Goal: Information Seeking & Learning: Learn about a topic

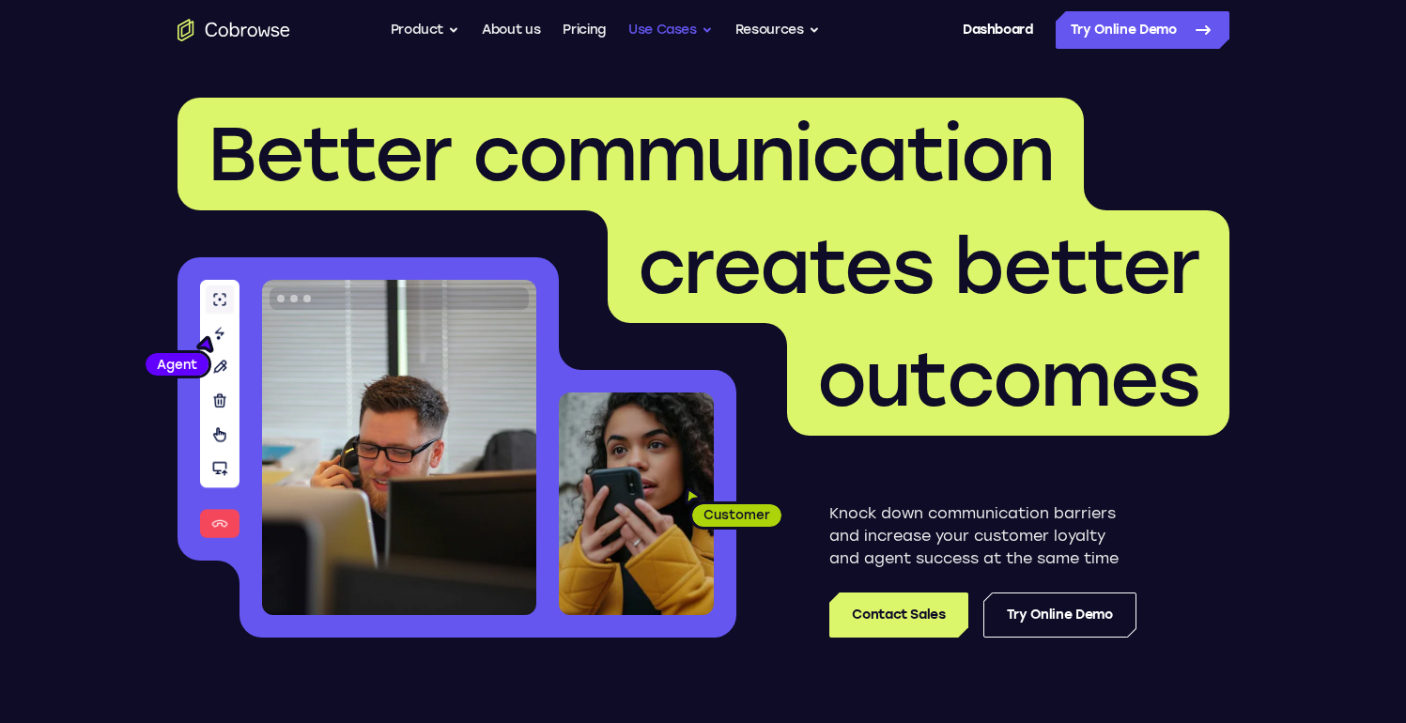
click at [685, 30] on button "Use Cases" at bounding box center [670, 30] width 85 height 38
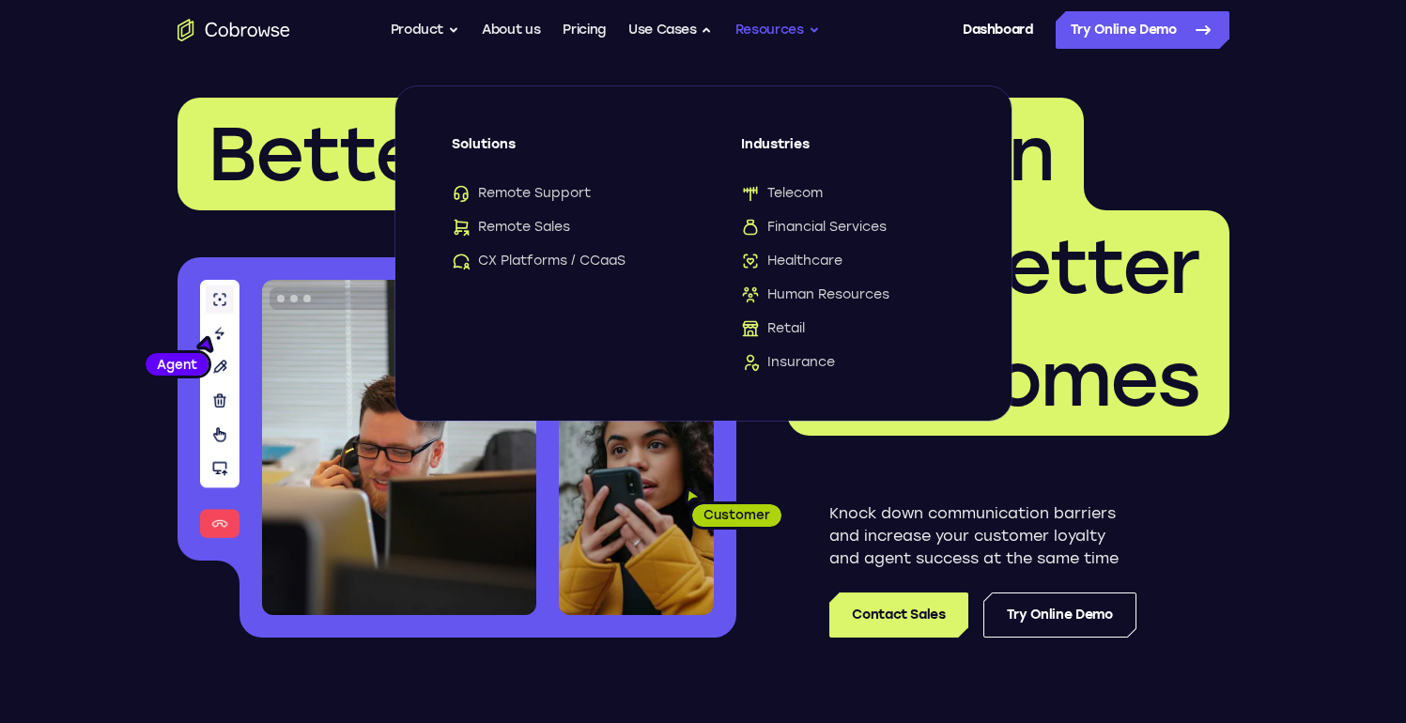
click at [779, 39] on button "Resources" at bounding box center [778, 30] width 85 height 38
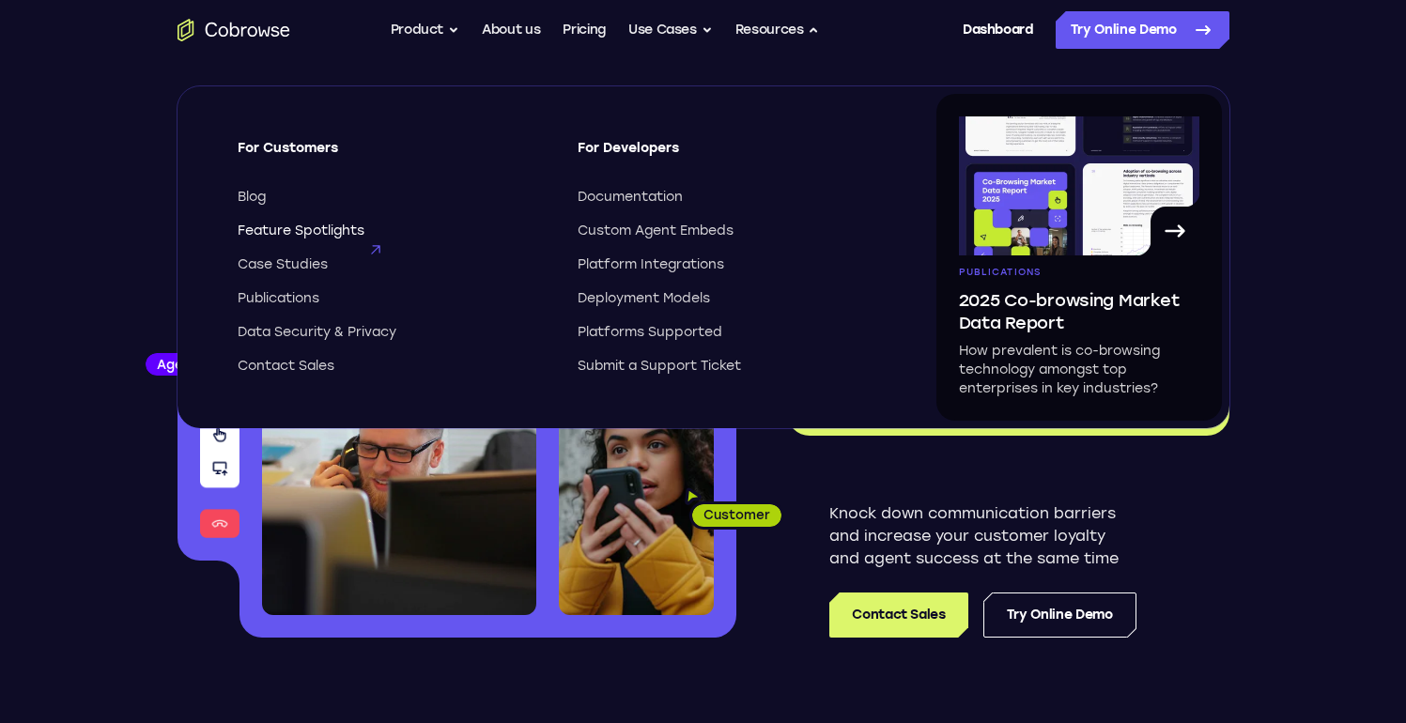
click at [334, 230] on span "Feature Spotlights" at bounding box center [301, 231] width 127 height 19
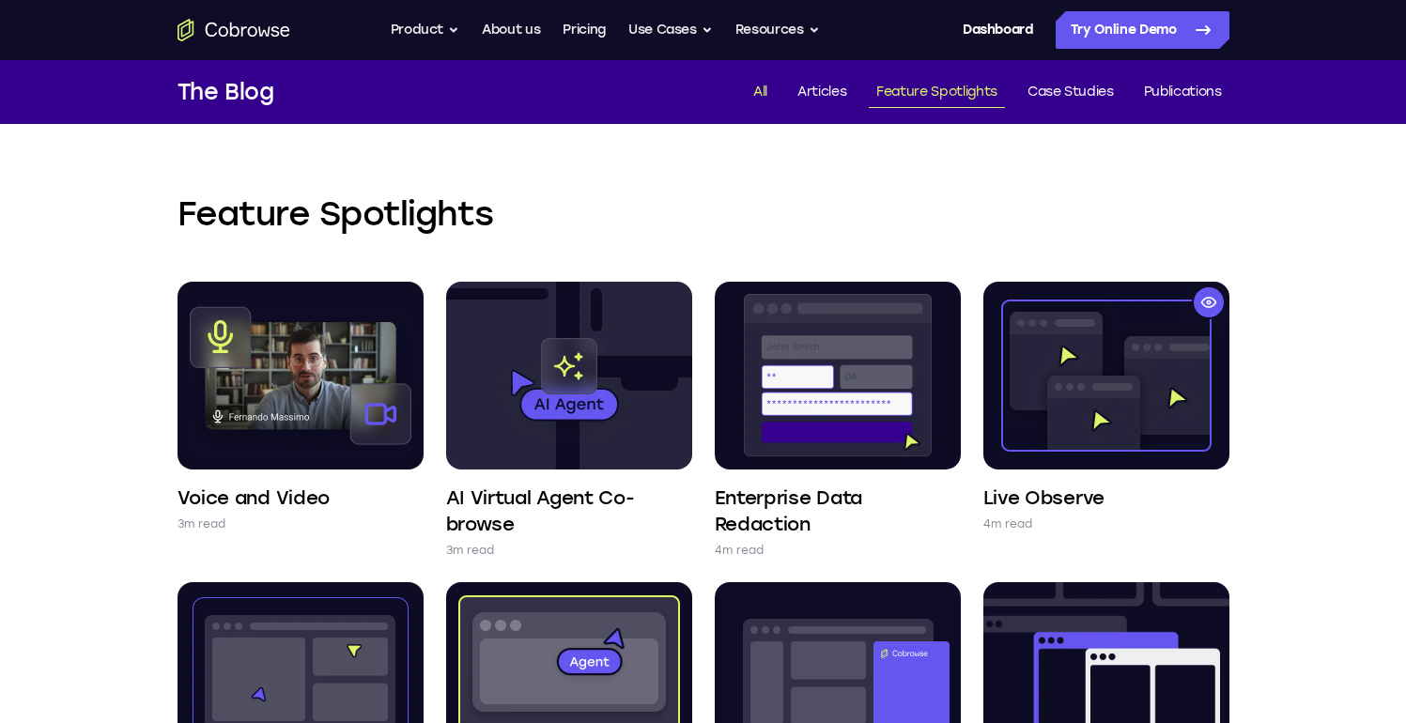
click at [757, 89] on link "All" at bounding box center [760, 92] width 29 height 31
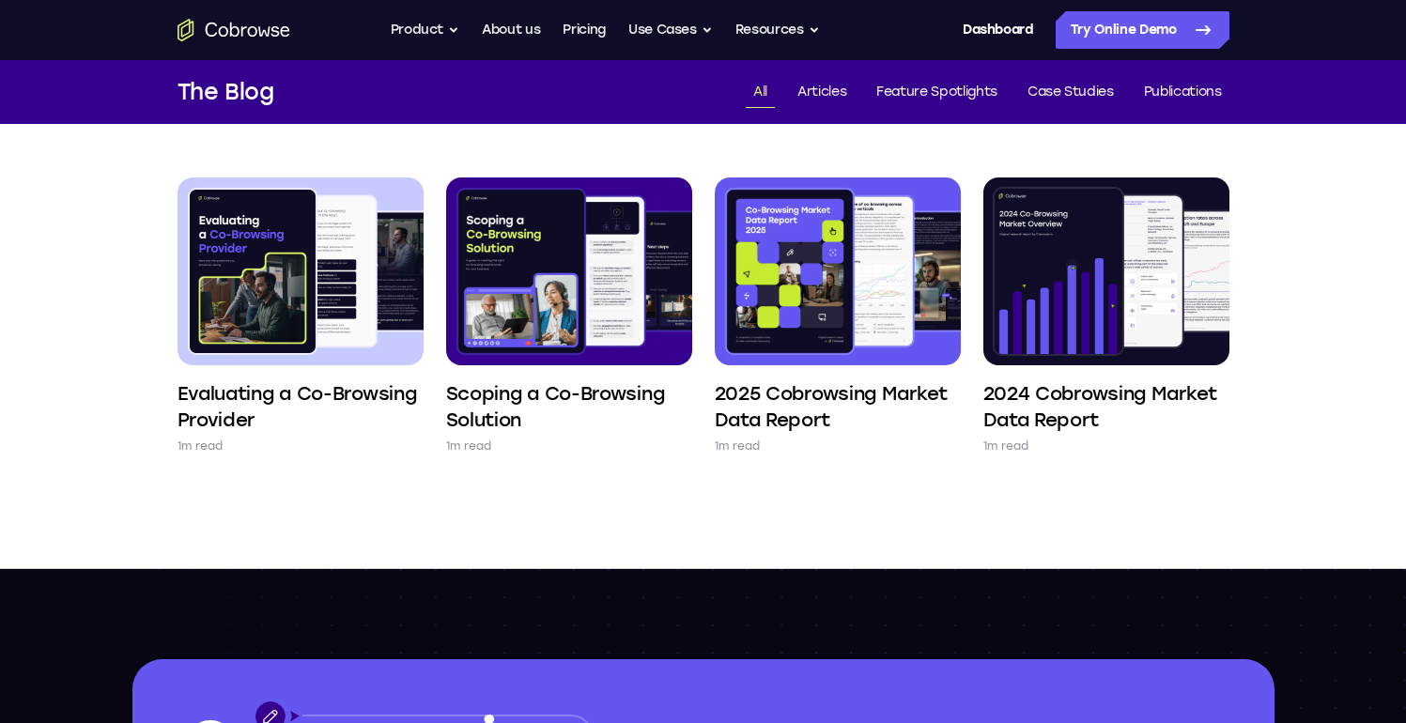
scroll to position [2420, 0]
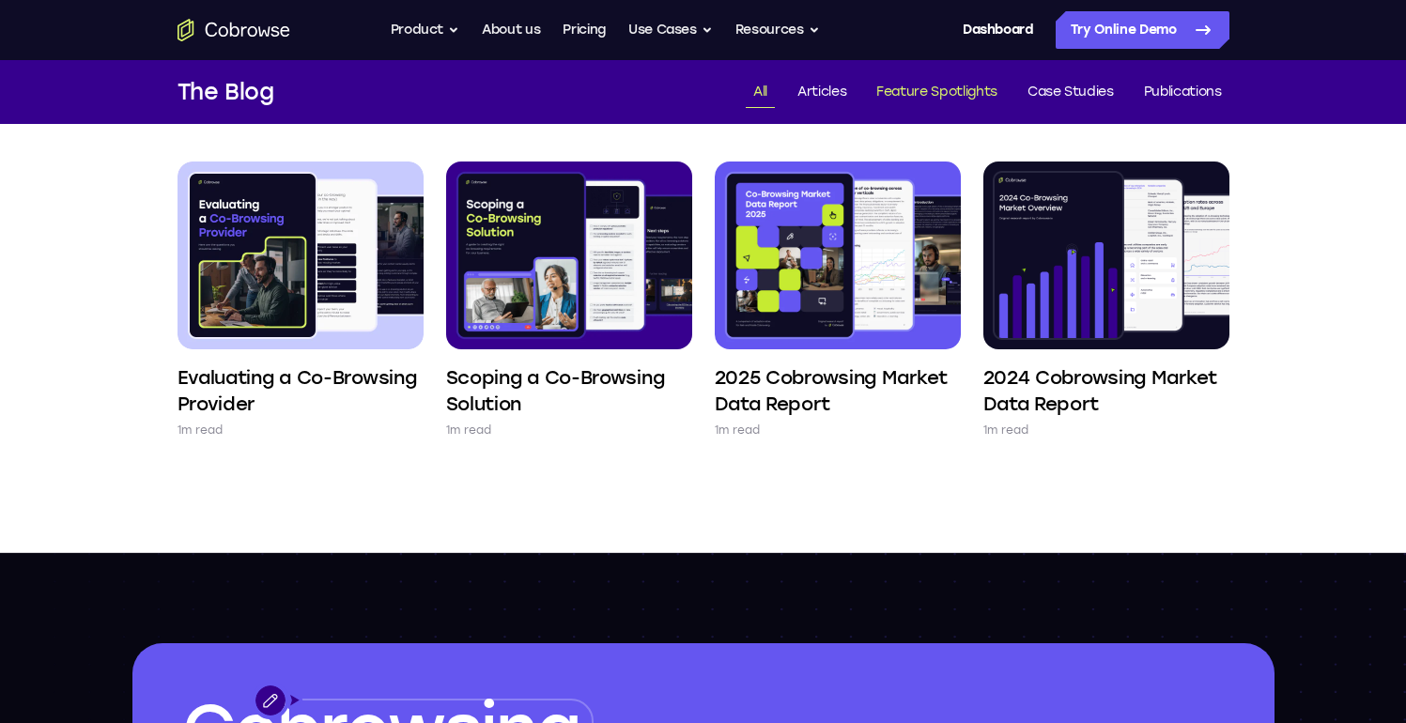
click at [925, 97] on link "Feature Spotlights" at bounding box center [937, 92] width 136 height 31
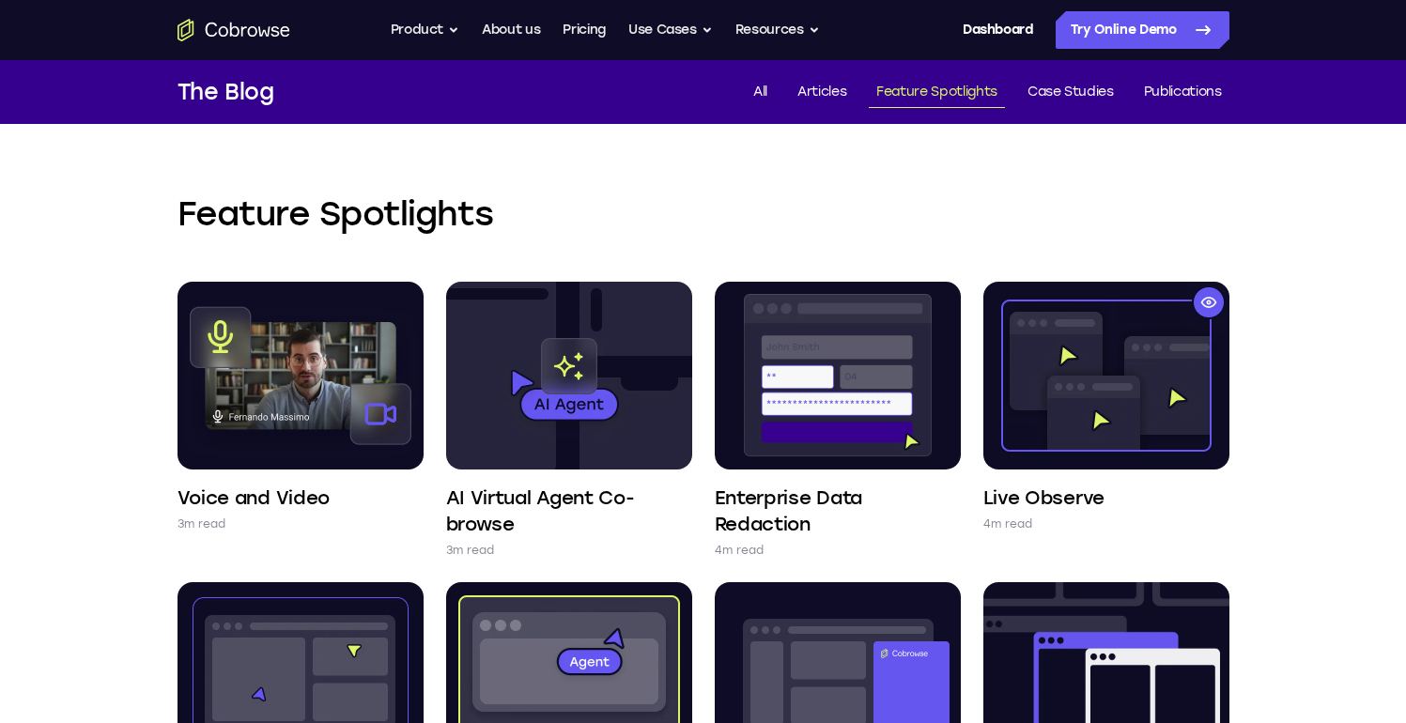
scroll to position [391, 0]
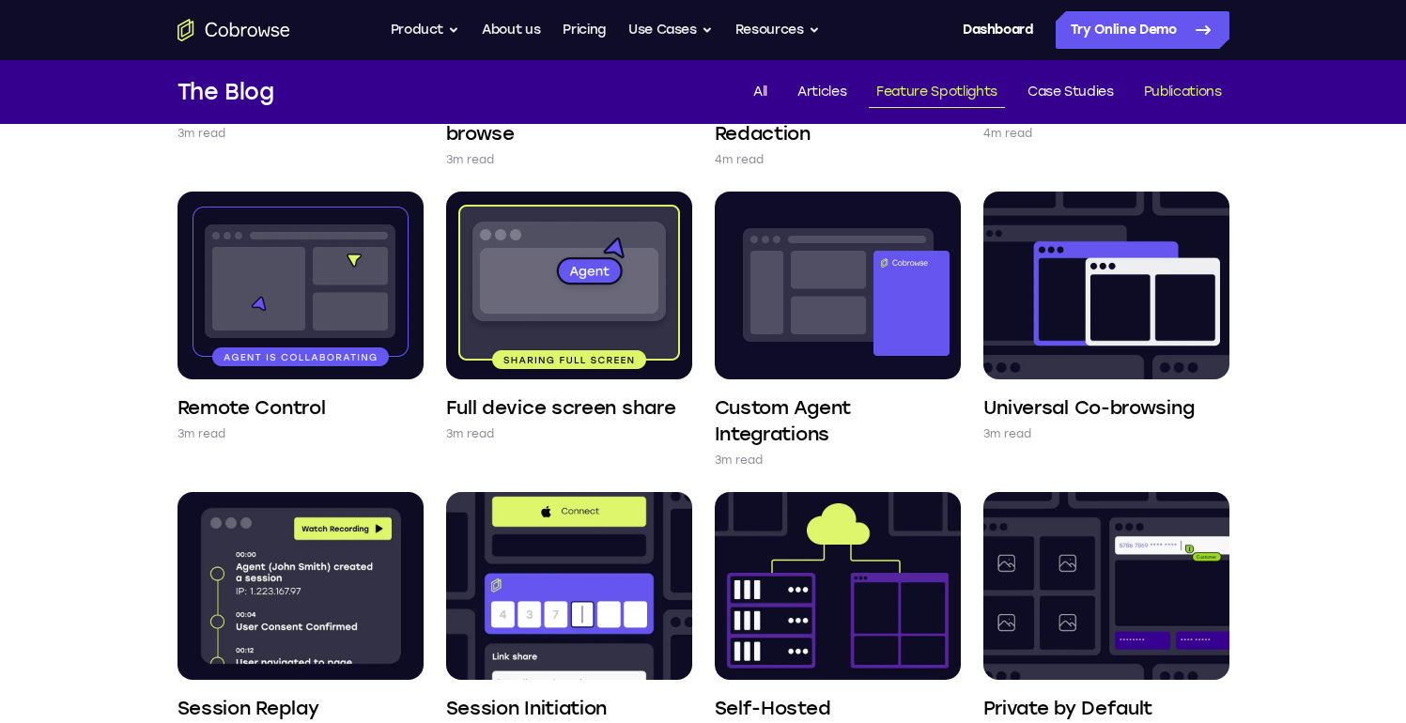
click at [1200, 101] on link "Publications" at bounding box center [1183, 92] width 93 height 31
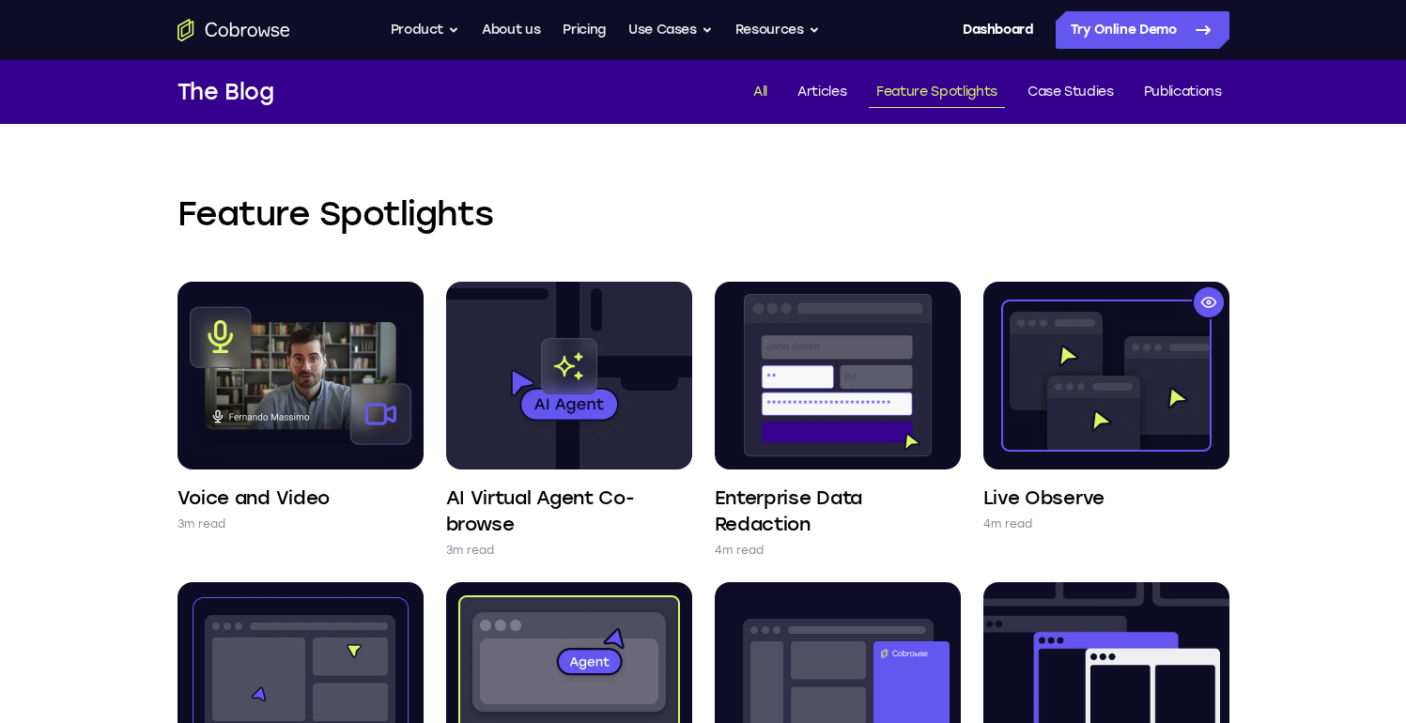
click at [754, 89] on link "All" at bounding box center [760, 92] width 29 height 31
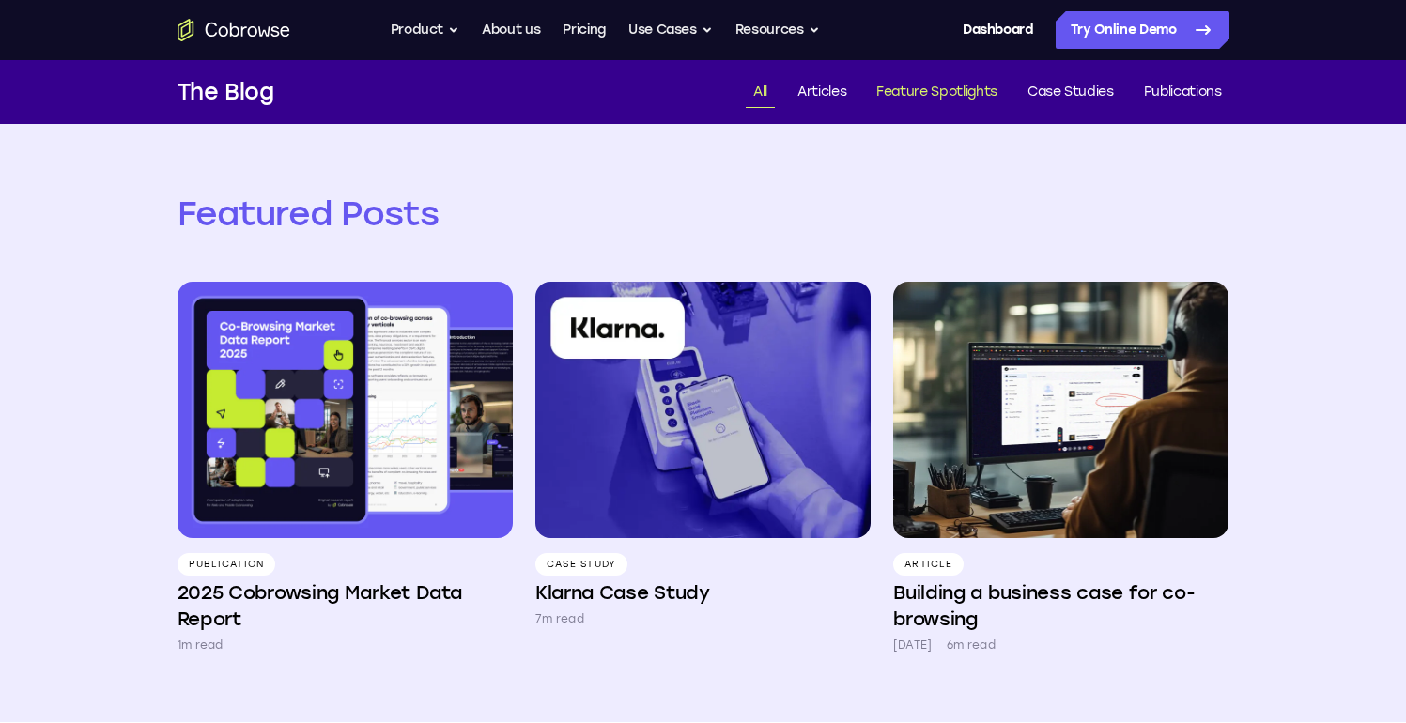
click at [908, 87] on link "Feature Spotlights" at bounding box center [937, 92] width 136 height 31
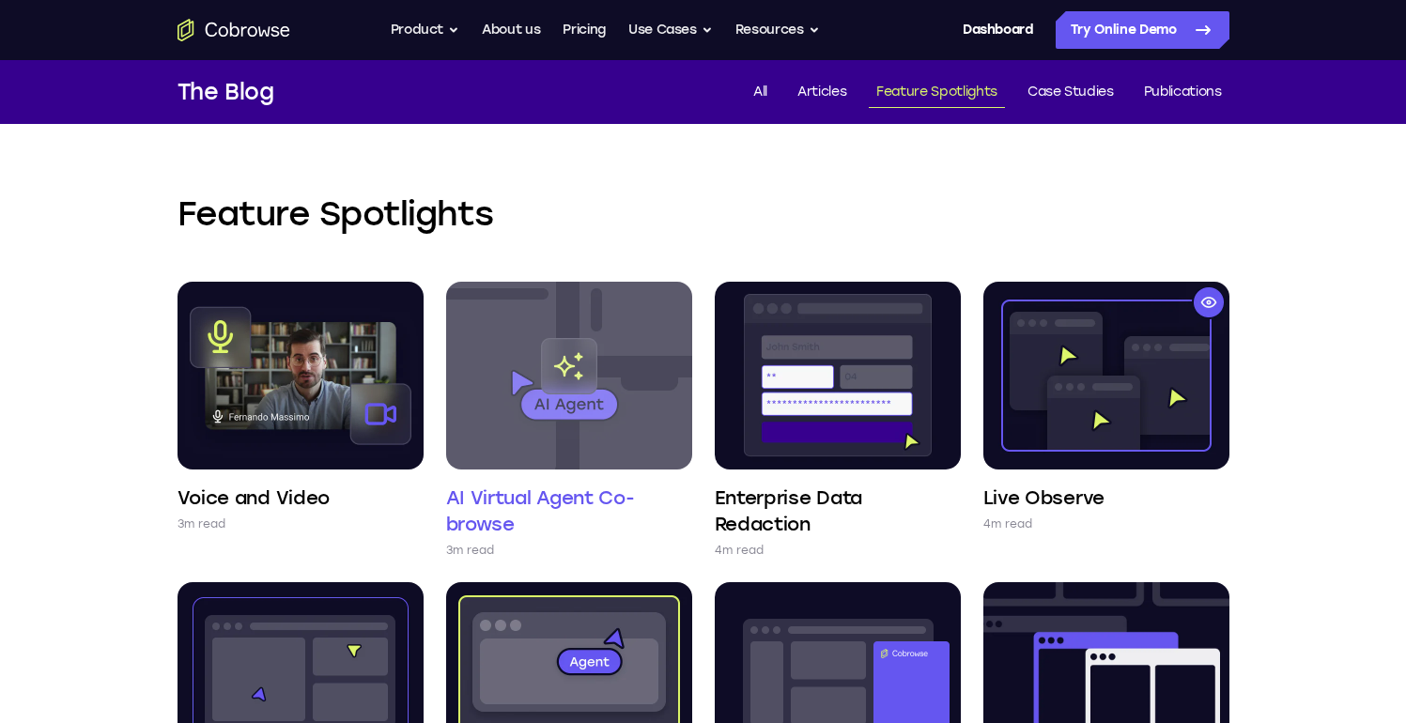
click at [597, 380] on img at bounding box center [569, 376] width 246 height 188
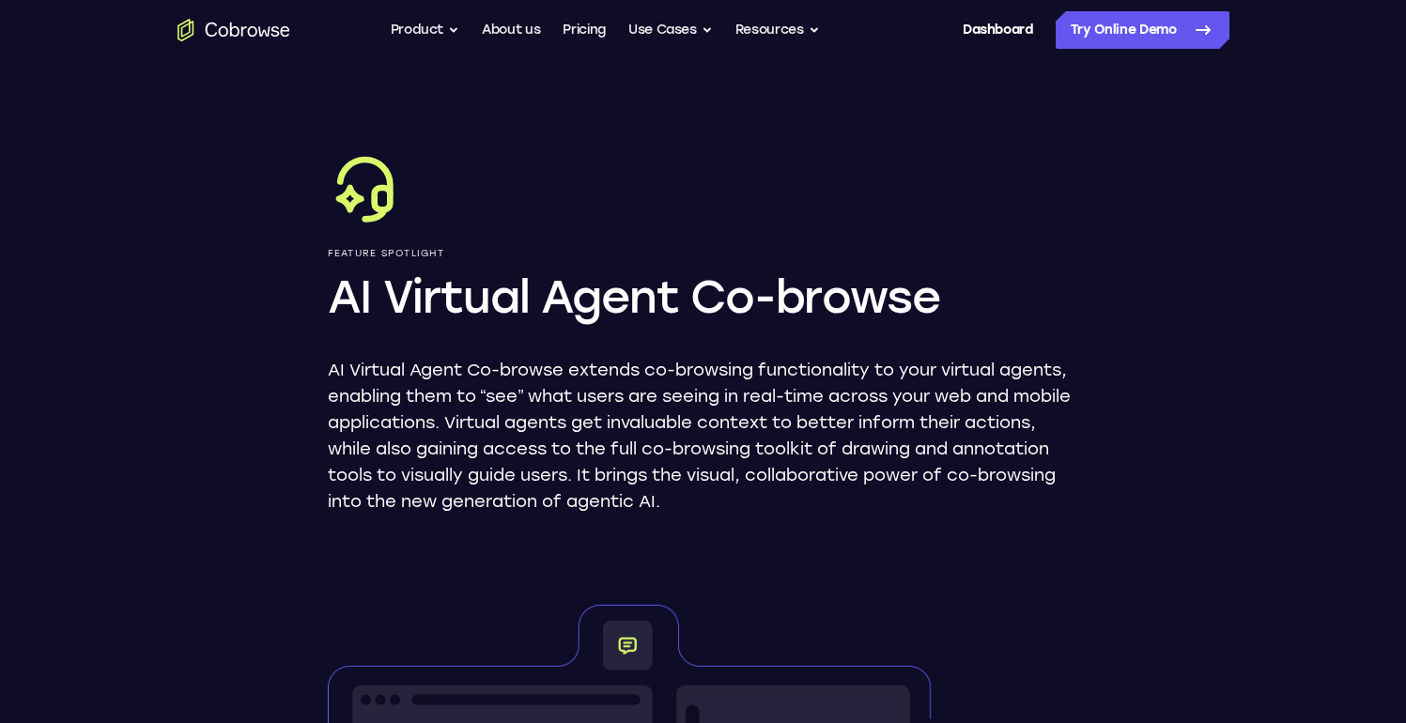
click at [485, 382] on p "AI Virtual Agent Co-browse extends co-browsing functionality to your virtual ag…" at bounding box center [704, 436] width 752 height 158
click at [762, 39] on button "Resources" at bounding box center [778, 30] width 85 height 38
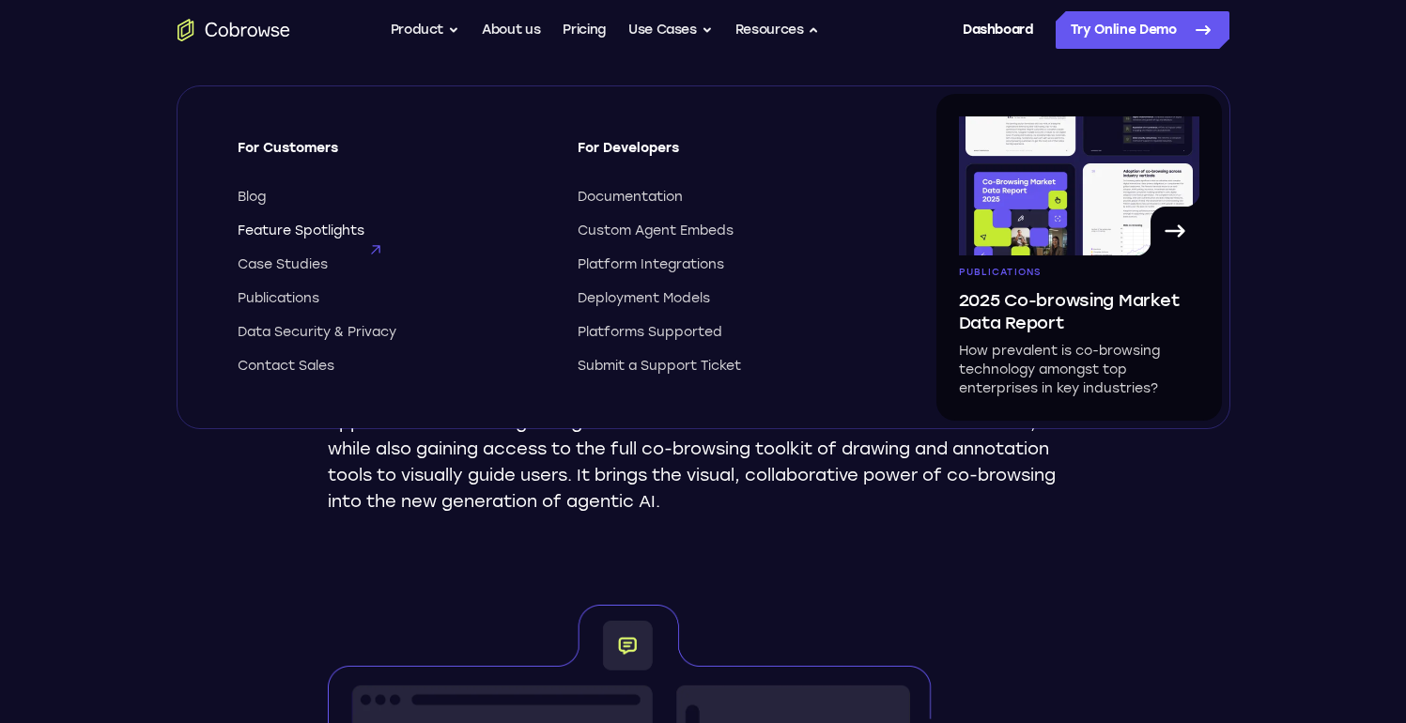
click at [301, 235] on span "Feature Spotlights" at bounding box center [301, 231] width 127 height 19
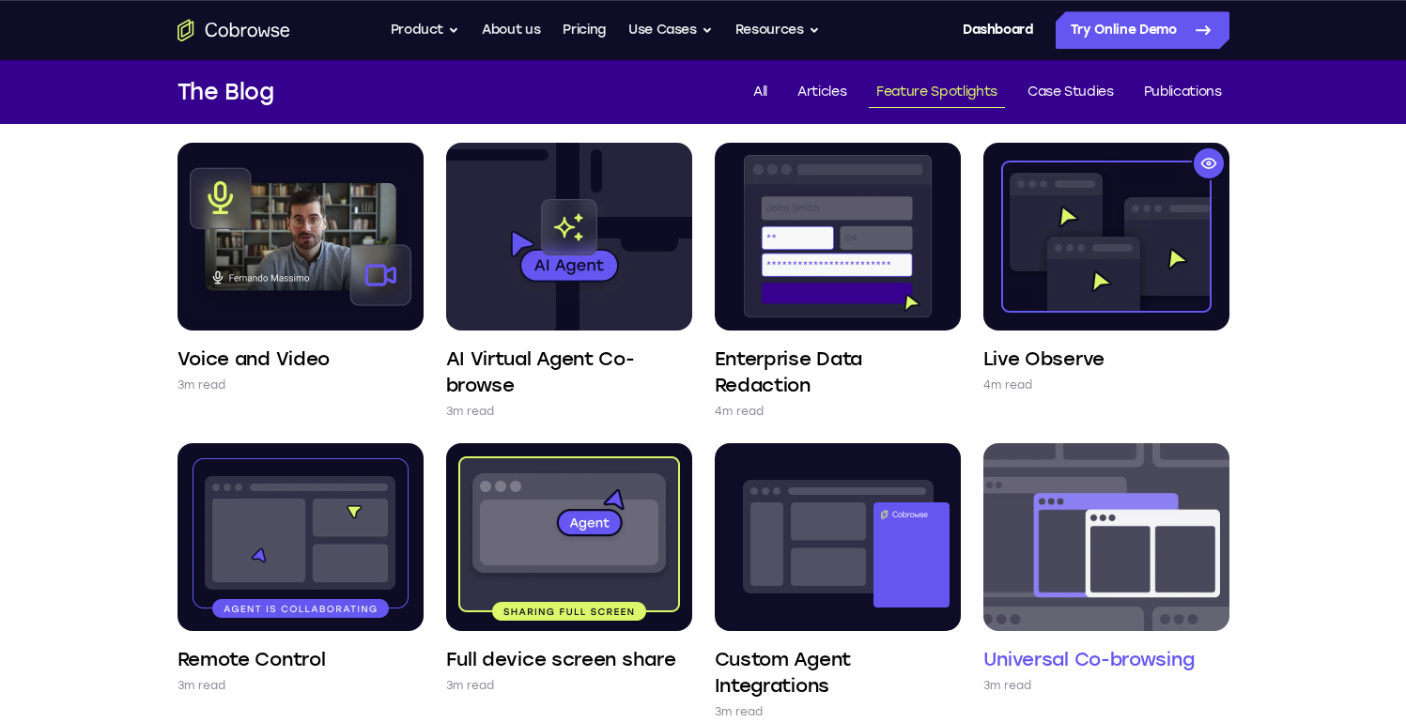
scroll to position [105, 0]
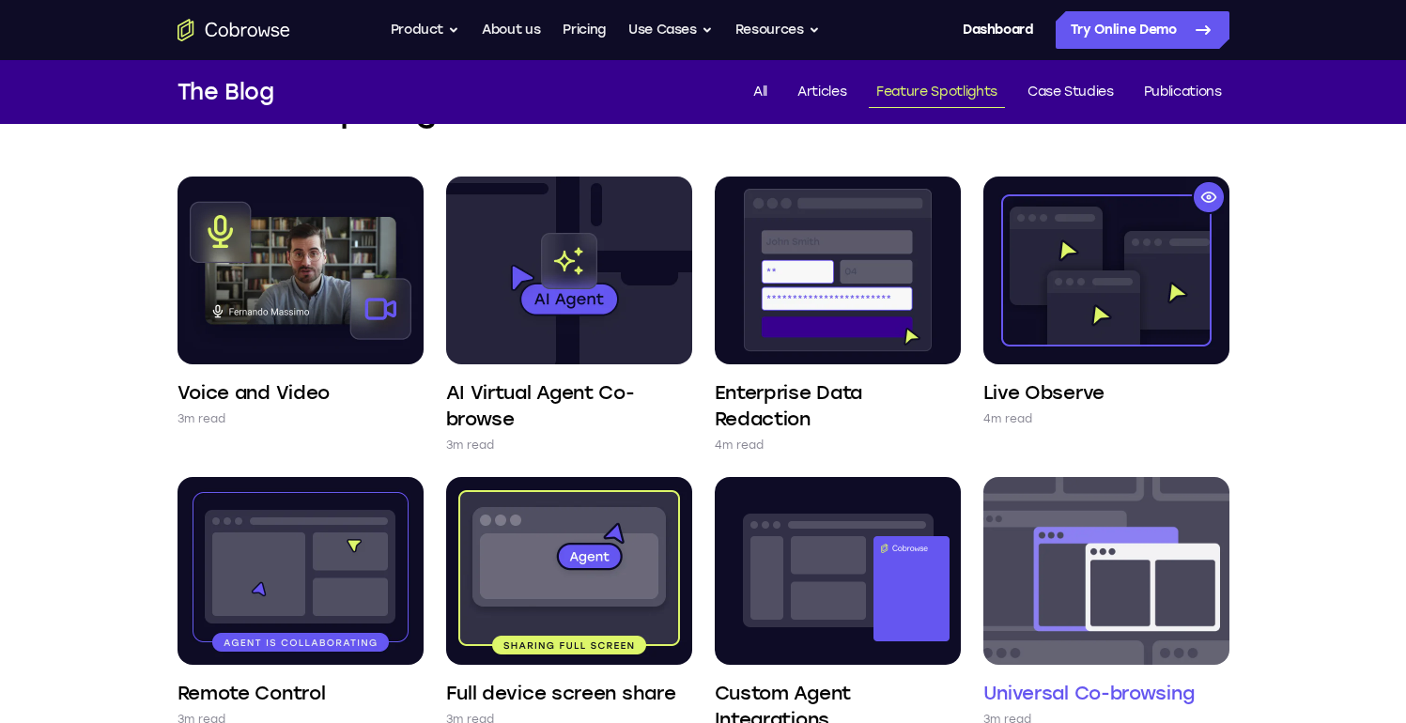
click at [1064, 600] on img at bounding box center [1107, 571] width 246 height 188
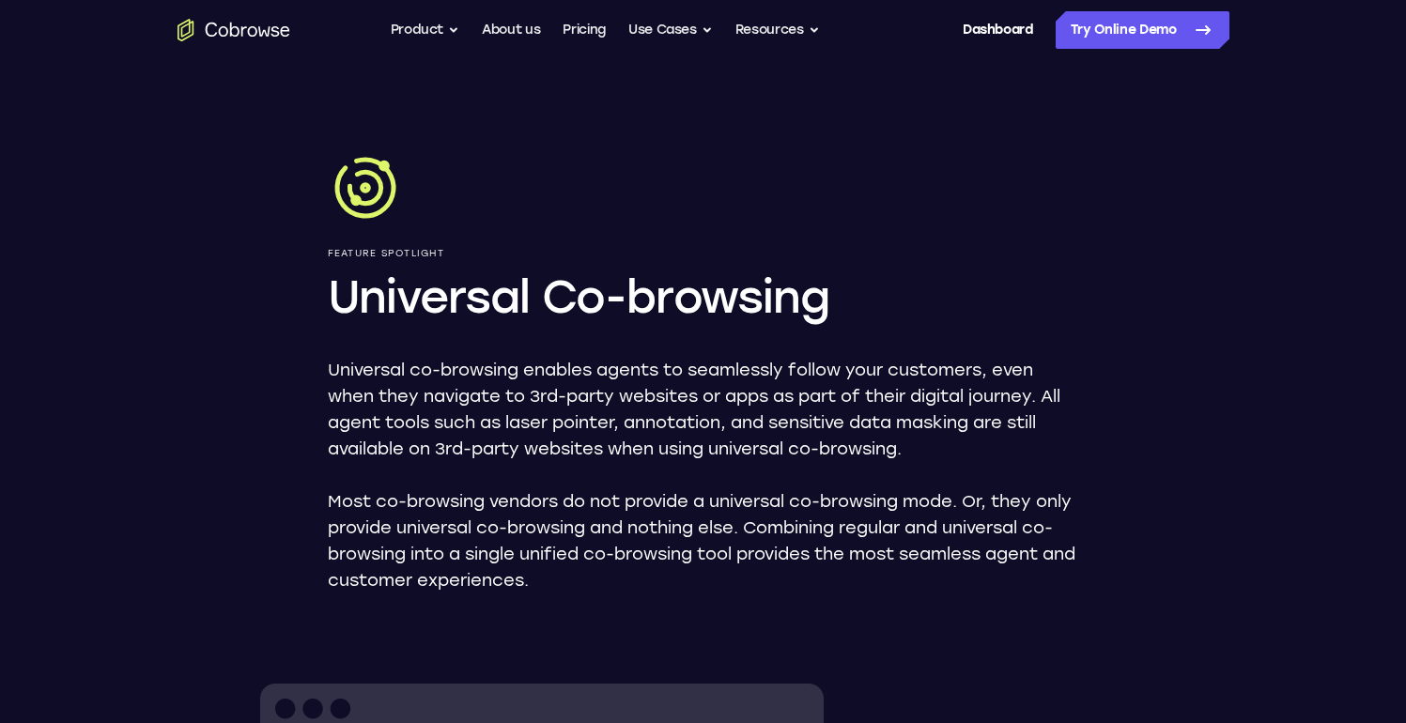
click at [690, 302] on h1 "Universal Co-browsing" at bounding box center [704, 297] width 752 height 60
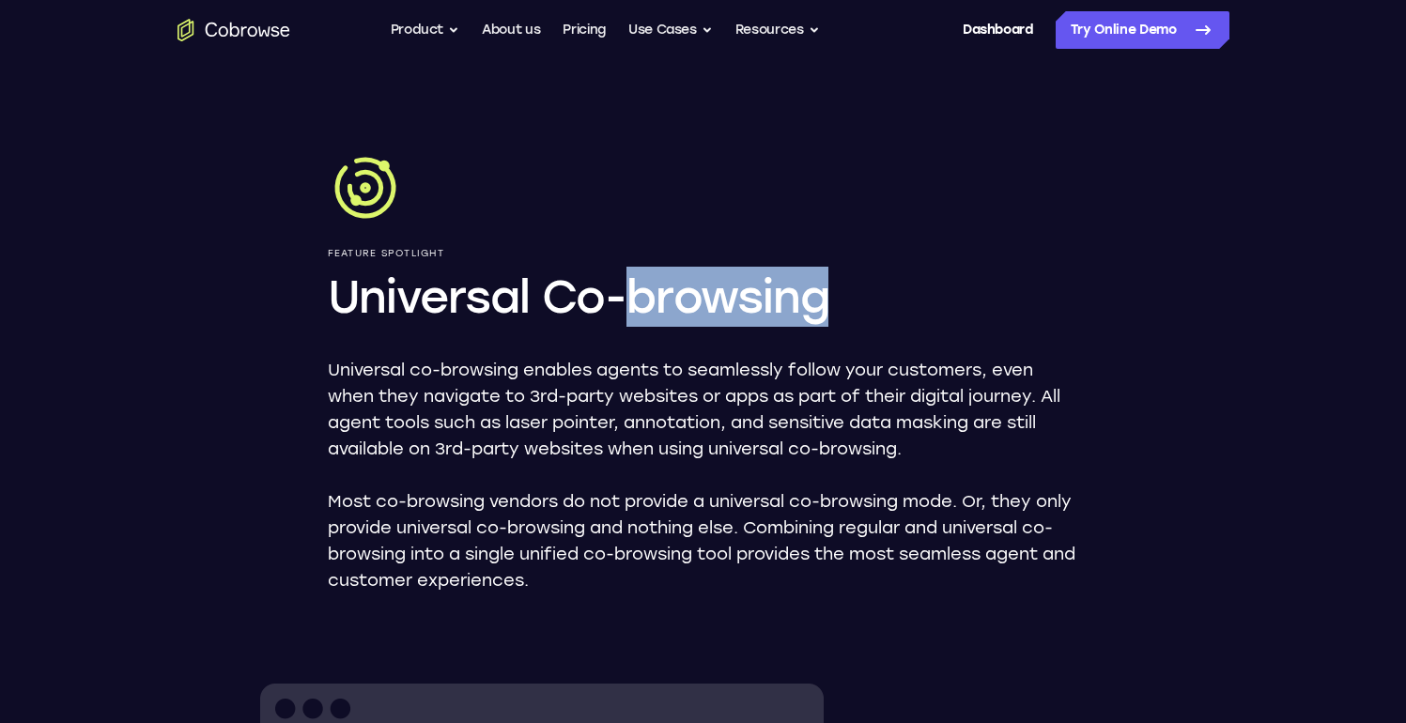
click at [690, 302] on h1 "Universal Co-browsing" at bounding box center [704, 297] width 752 height 60
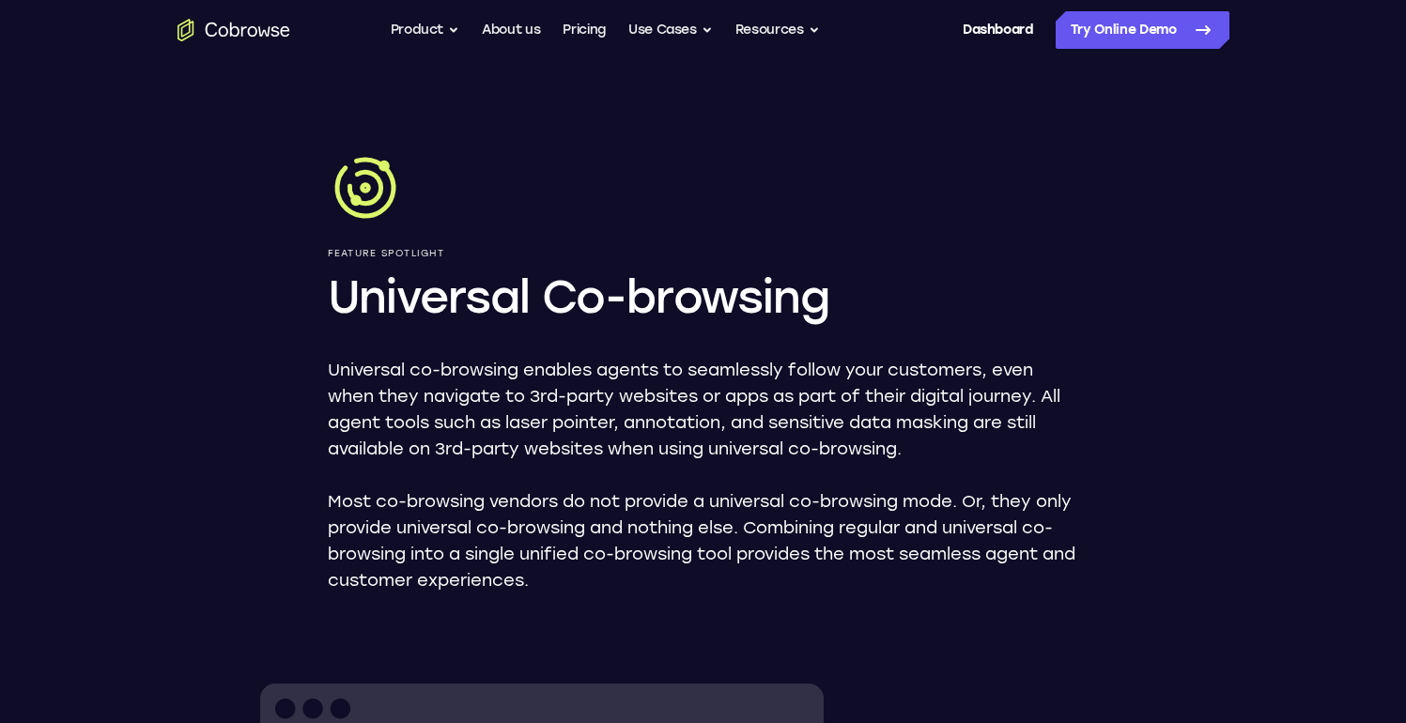
click at [690, 302] on h1 "Universal Co-browsing" at bounding box center [704, 297] width 752 height 60
click at [522, 402] on p "Universal co-browsing enables agents to seamlessly follow your customers, even …" at bounding box center [704, 409] width 752 height 105
click at [783, 27] on button "Resources" at bounding box center [778, 30] width 85 height 38
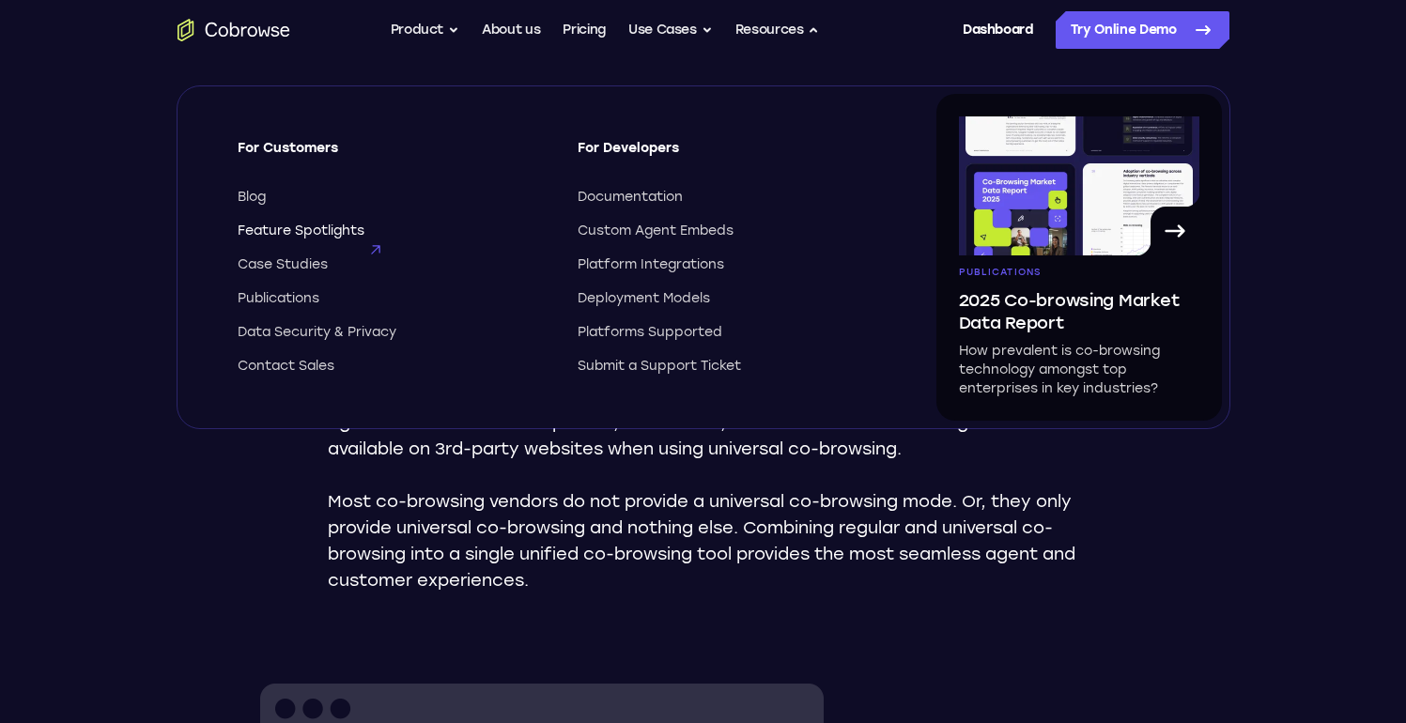
click at [318, 237] on span "Feature Spotlights" at bounding box center [301, 231] width 127 height 19
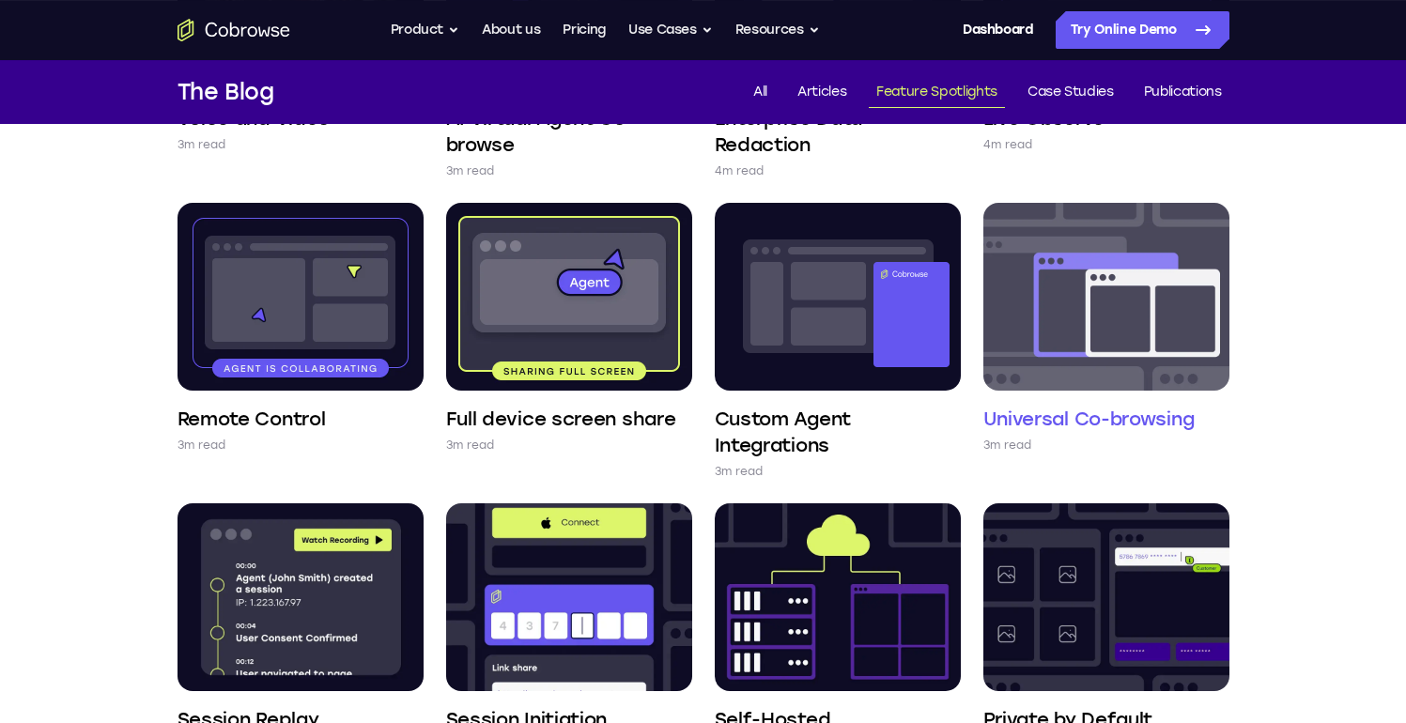
scroll to position [286, 0]
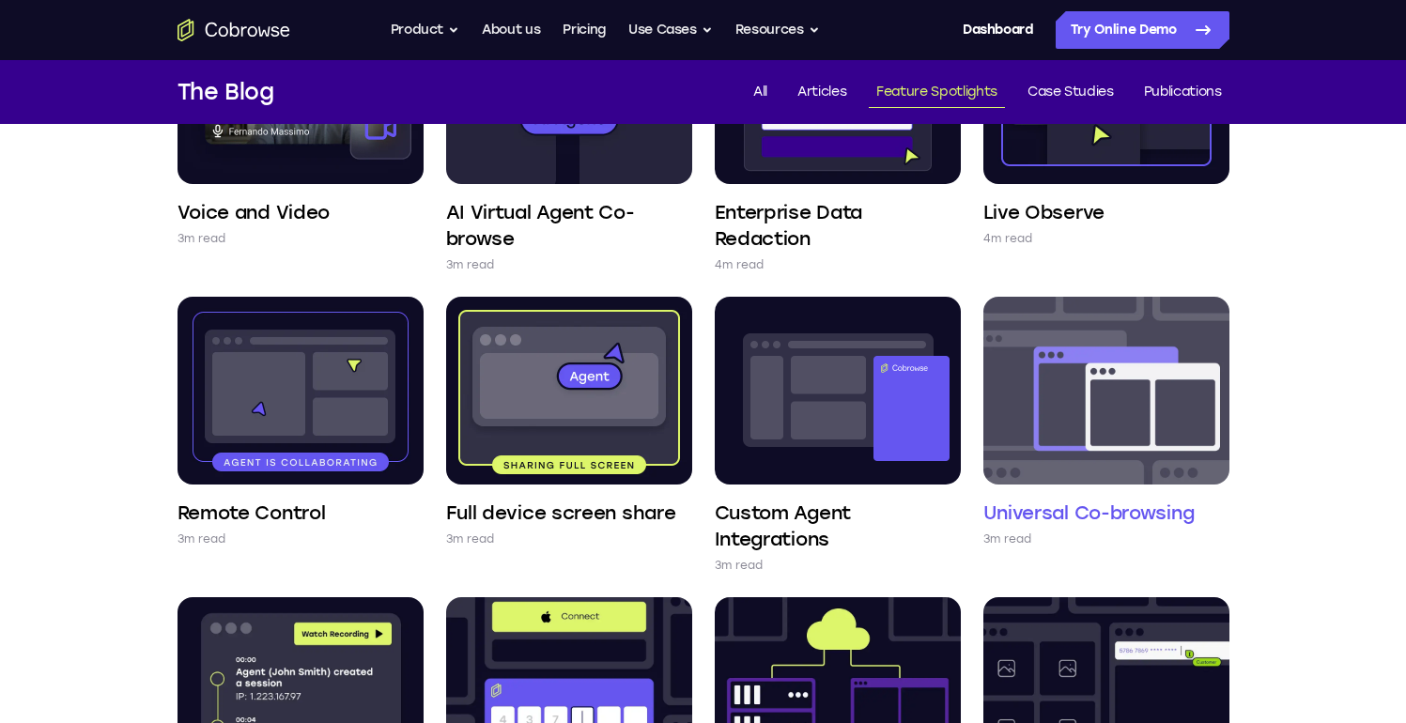
click at [1126, 364] on img at bounding box center [1107, 391] width 246 height 188
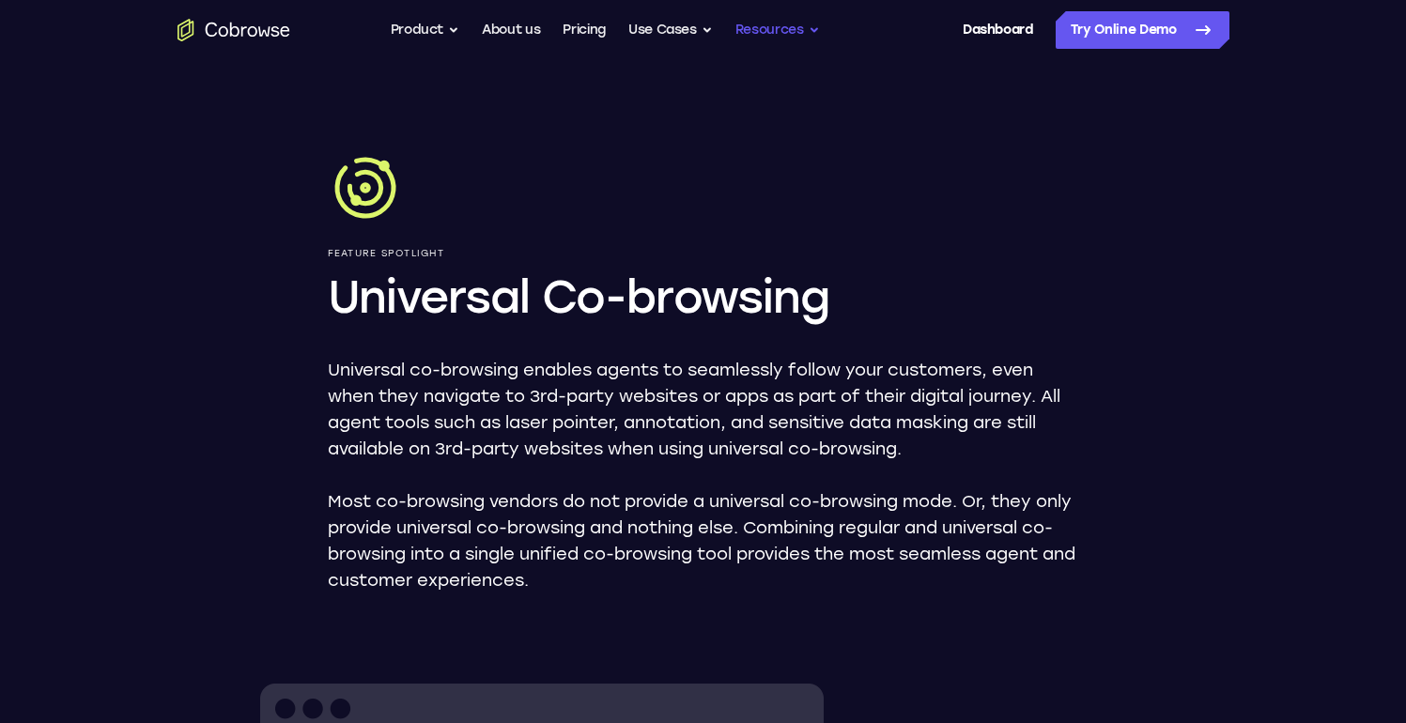
click at [760, 34] on button "Resources" at bounding box center [778, 30] width 85 height 38
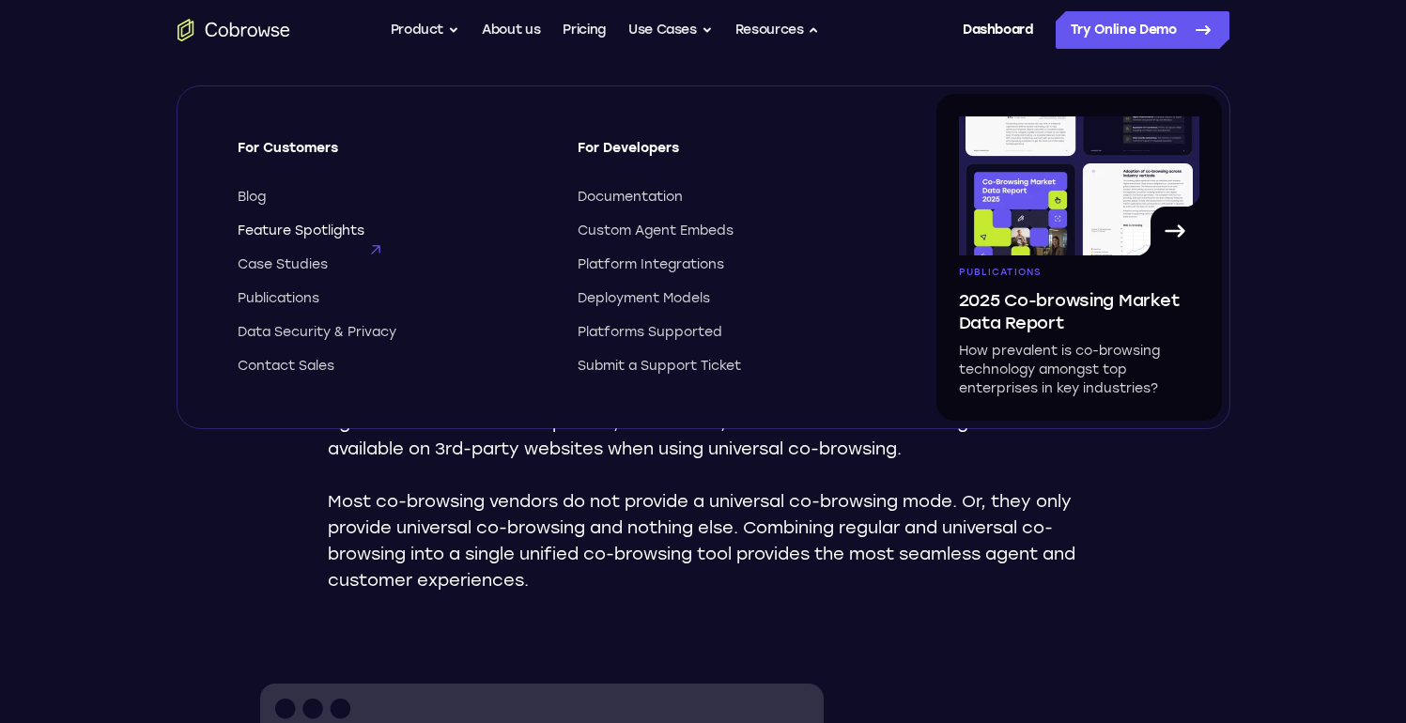
click at [353, 225] on span "Feature Spotlights" at bounding box center [301, 231] width 127 height 19
